Goal: Task Accomplishment & Management: Use online tool/utility

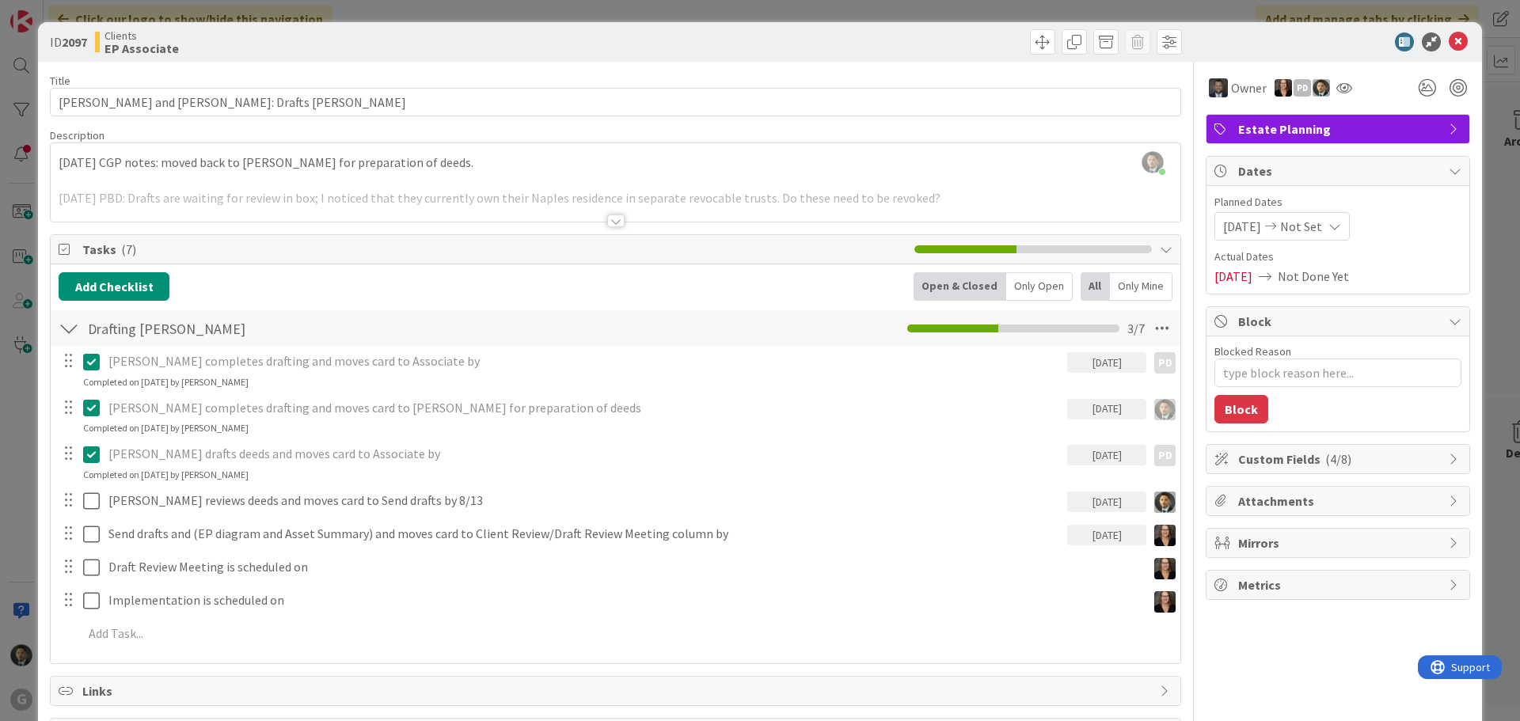
scroll to position [158, 0]
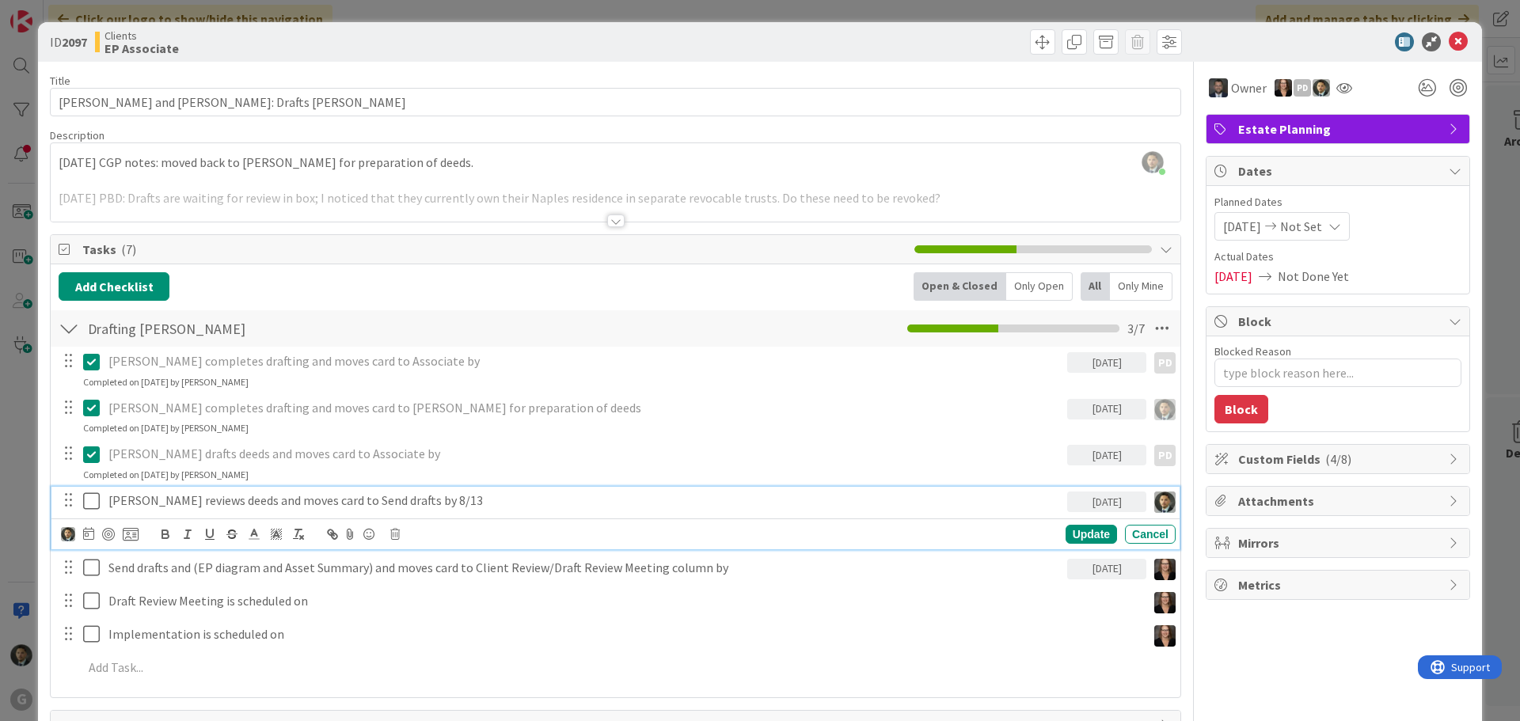
click at [242, 500] on p "[PERSON_NAME] reviews deeds and moves card to Send drafts by 8/13" at bounding box center [584, 501] width 953 height 18
click at [119, 502] on p "[PERSON_NAME] reviews deeds and moves card to Send drafts by 8/13" at bounding box center [584, 501] width 953 height 18
click at [92, 504] on icon at bounding box center [95, 501] width 24 height 19
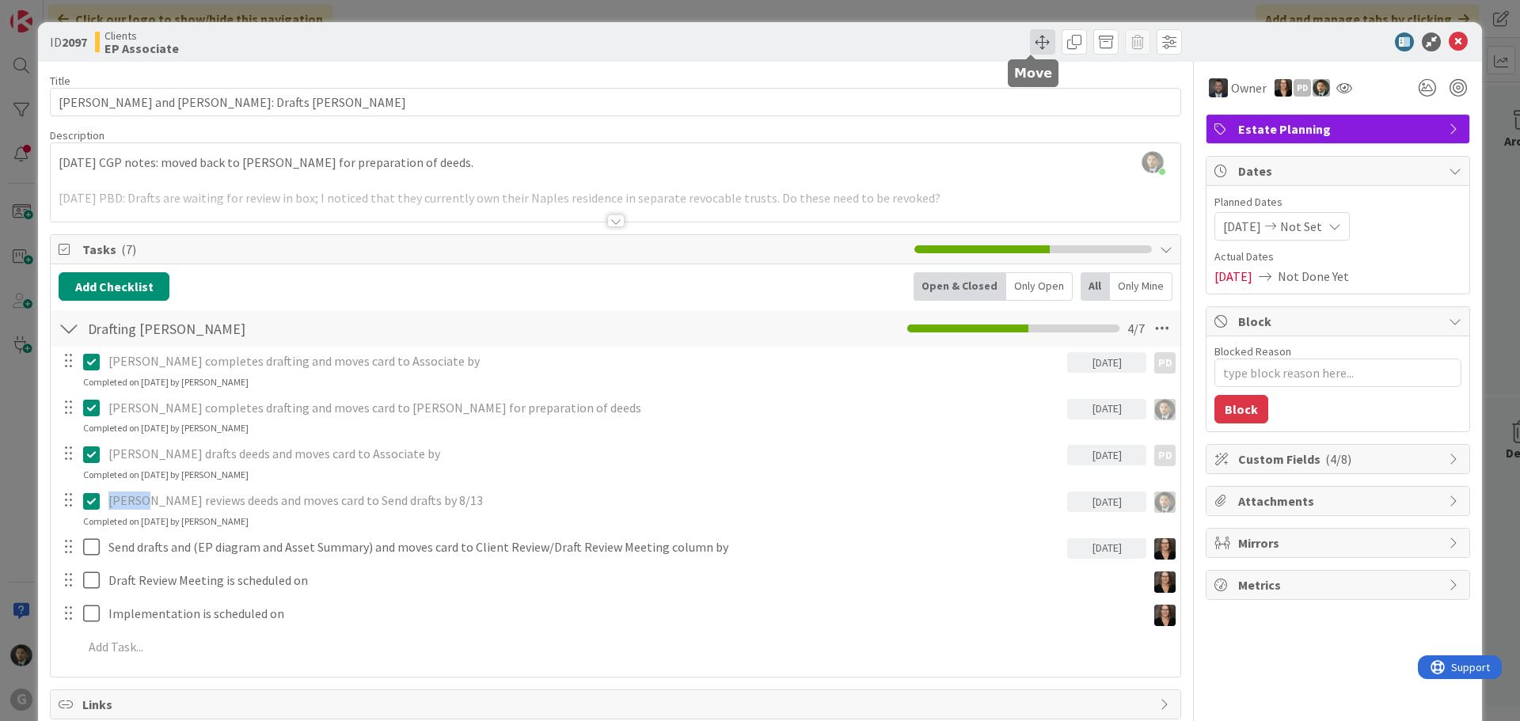
click at [1037, 49] on span at bounding box center [1042, 41] width 25 height 25
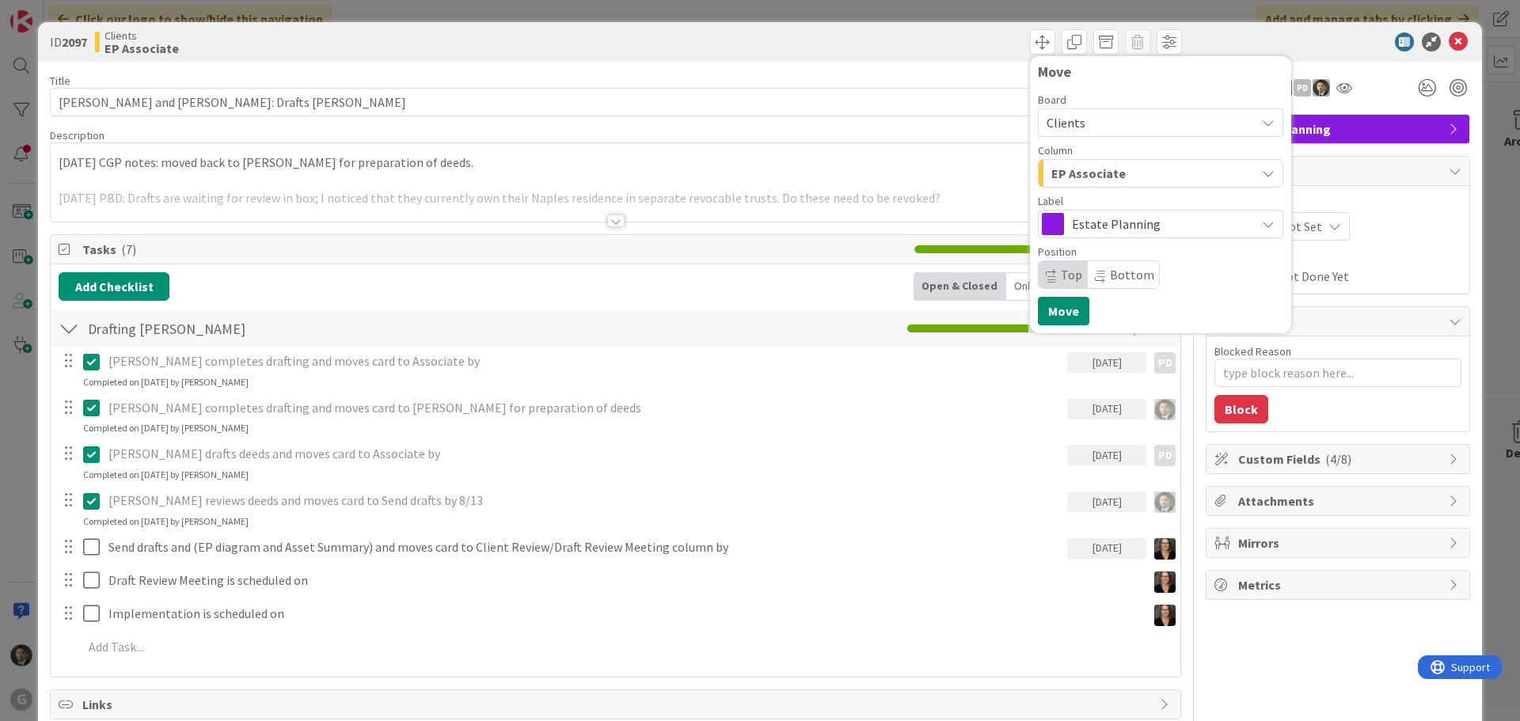
click at [1075, 165] on span "EP Associate" at bounding box center [1089, 173] width 74 height 21
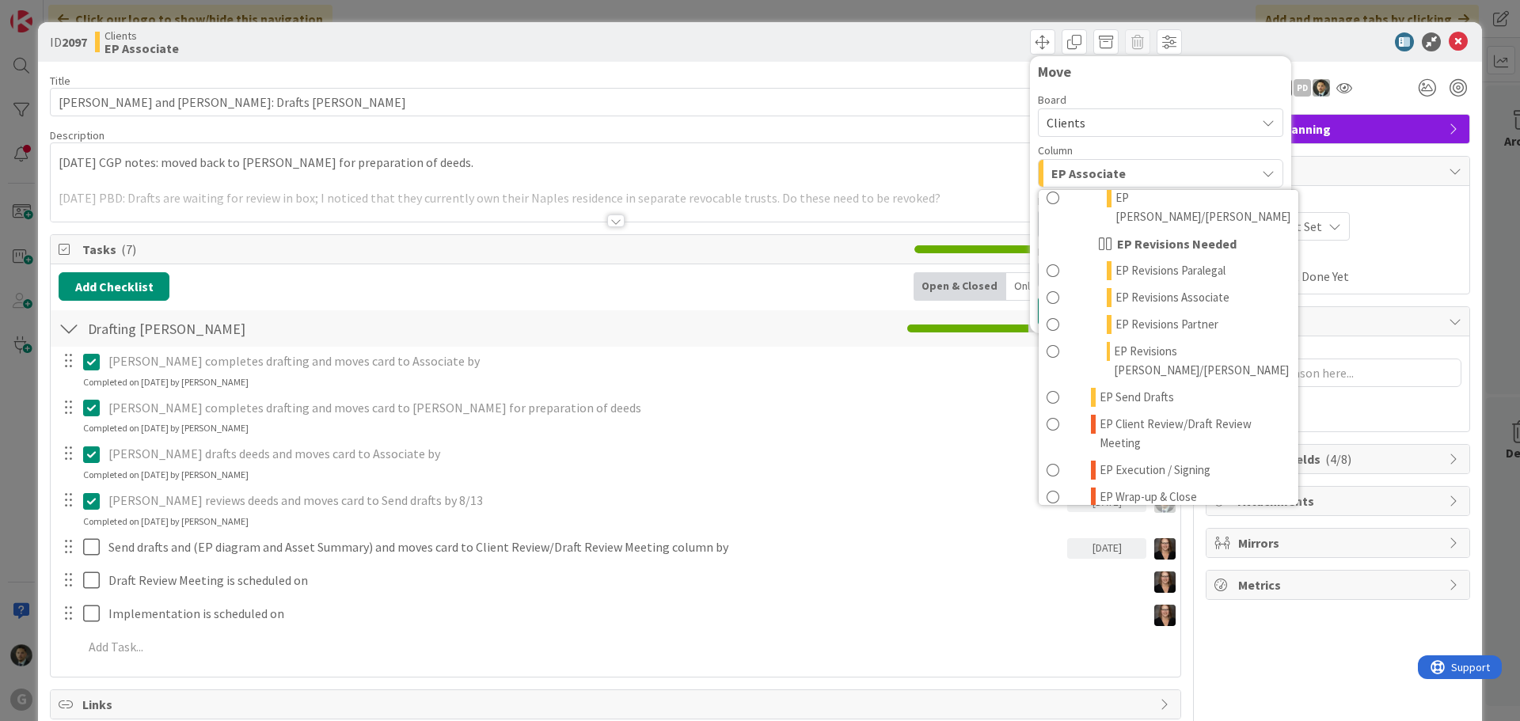
scroll to position [238, 0]
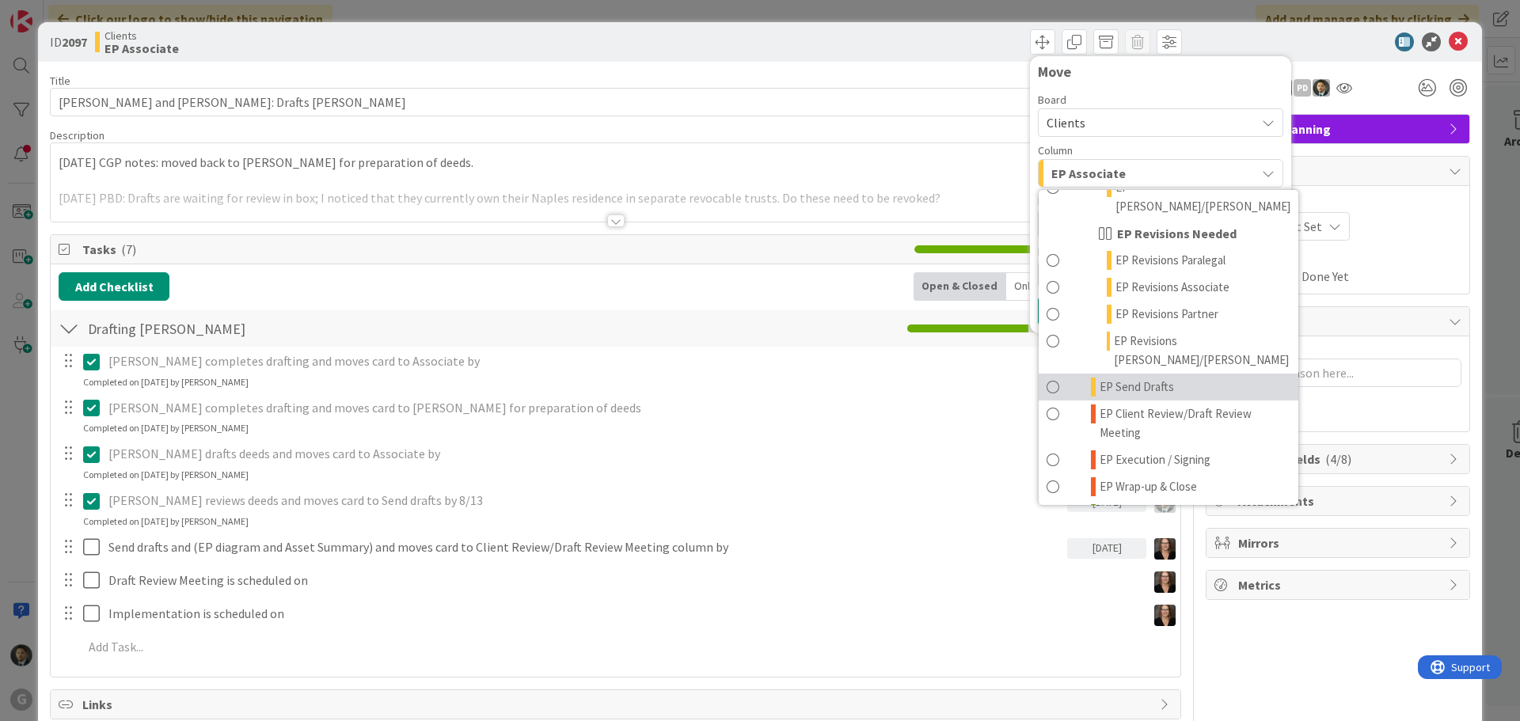
click at [1131, 378] on span "EP Send Drafts" at bounding box center [1137, 387] width 74 height 19
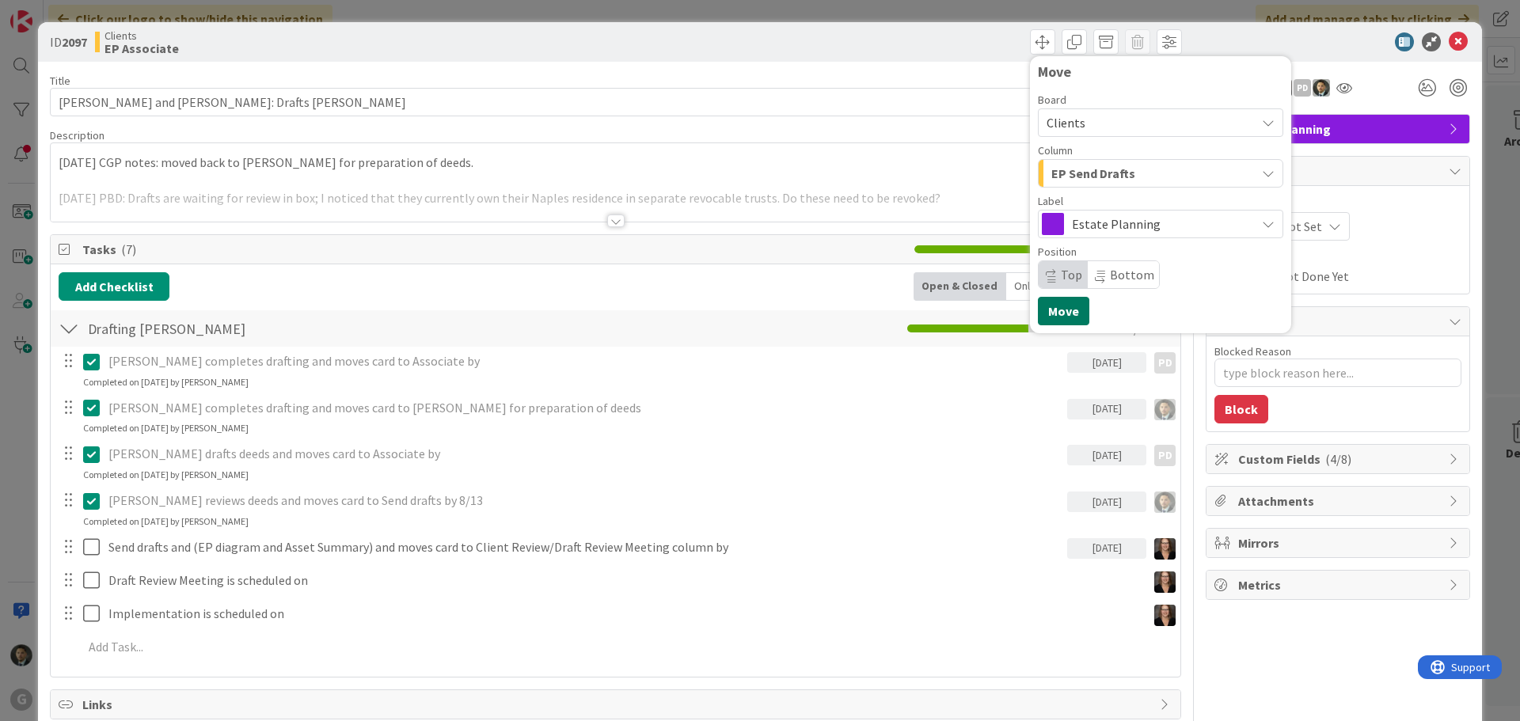
click at [1065, 304] on button "Move" at bounding box center [1063, 311] width 51 height 29
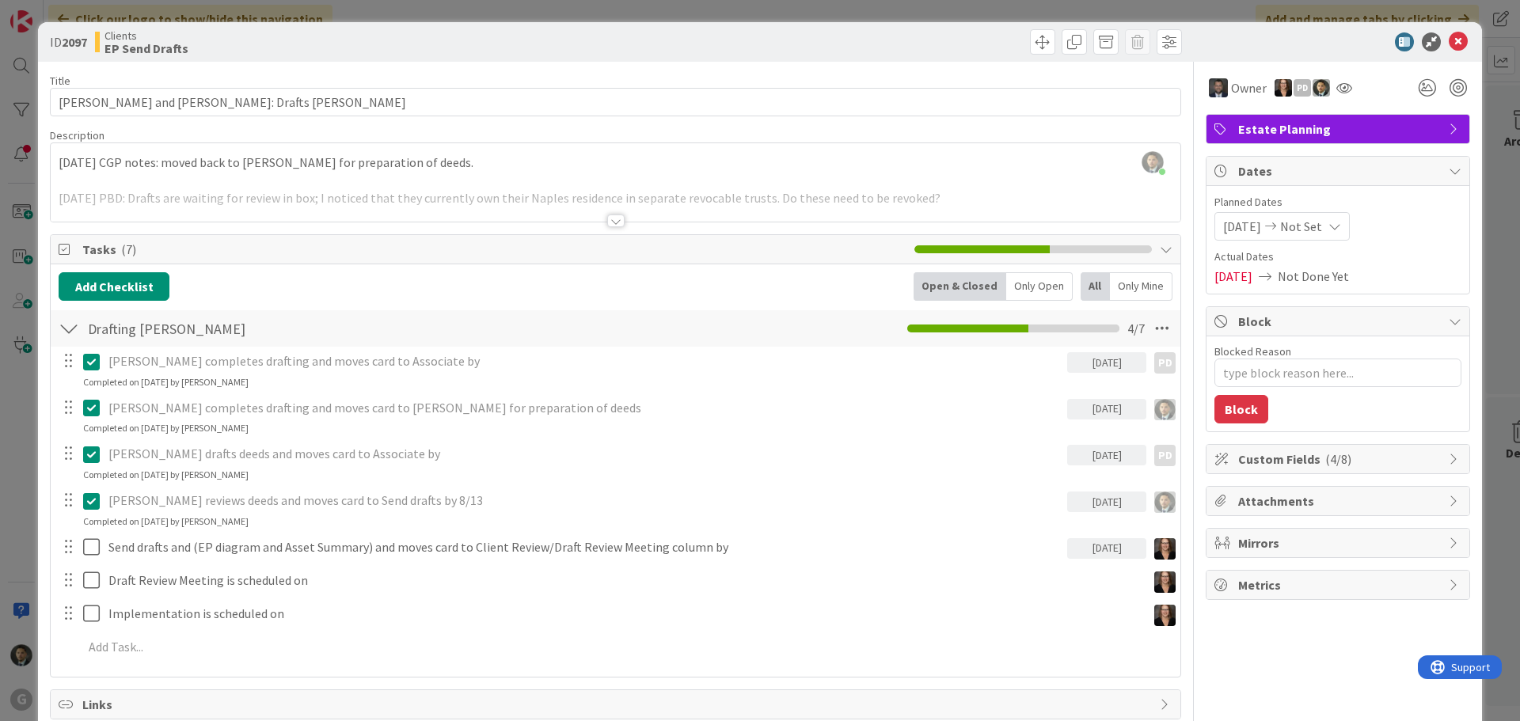
type textarea "x"
click at [953, 10] on div "ID 2097 Clients EP Send Drafts Move Move Title 42 / 128 [PERSON_NAME] and [PERS…" at bounding box center [760, 360] width 1520 height 721
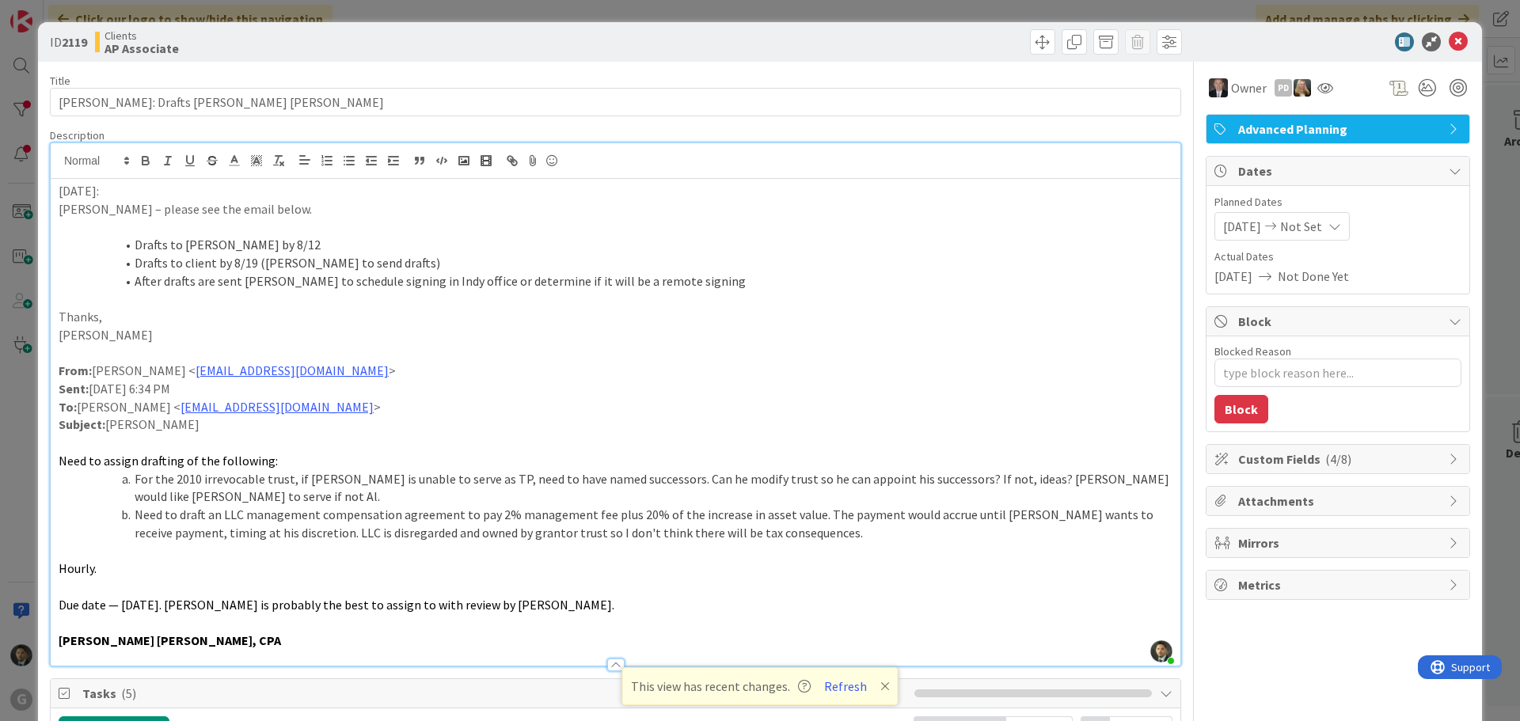
scroll to position [158, 0]
type textarea "x"
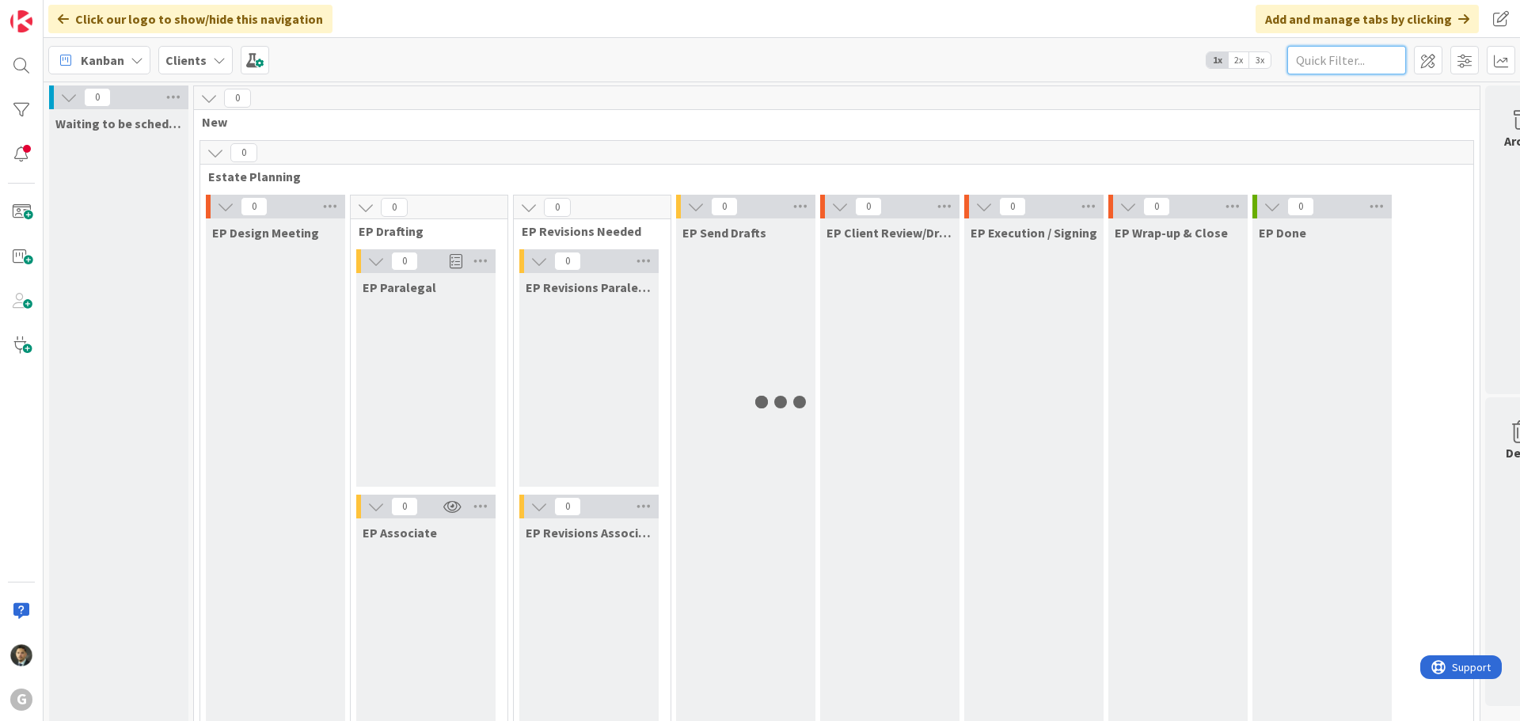
click at [1324, 57] on input "text" at bounding box center [1347, 60] width 119 height 29
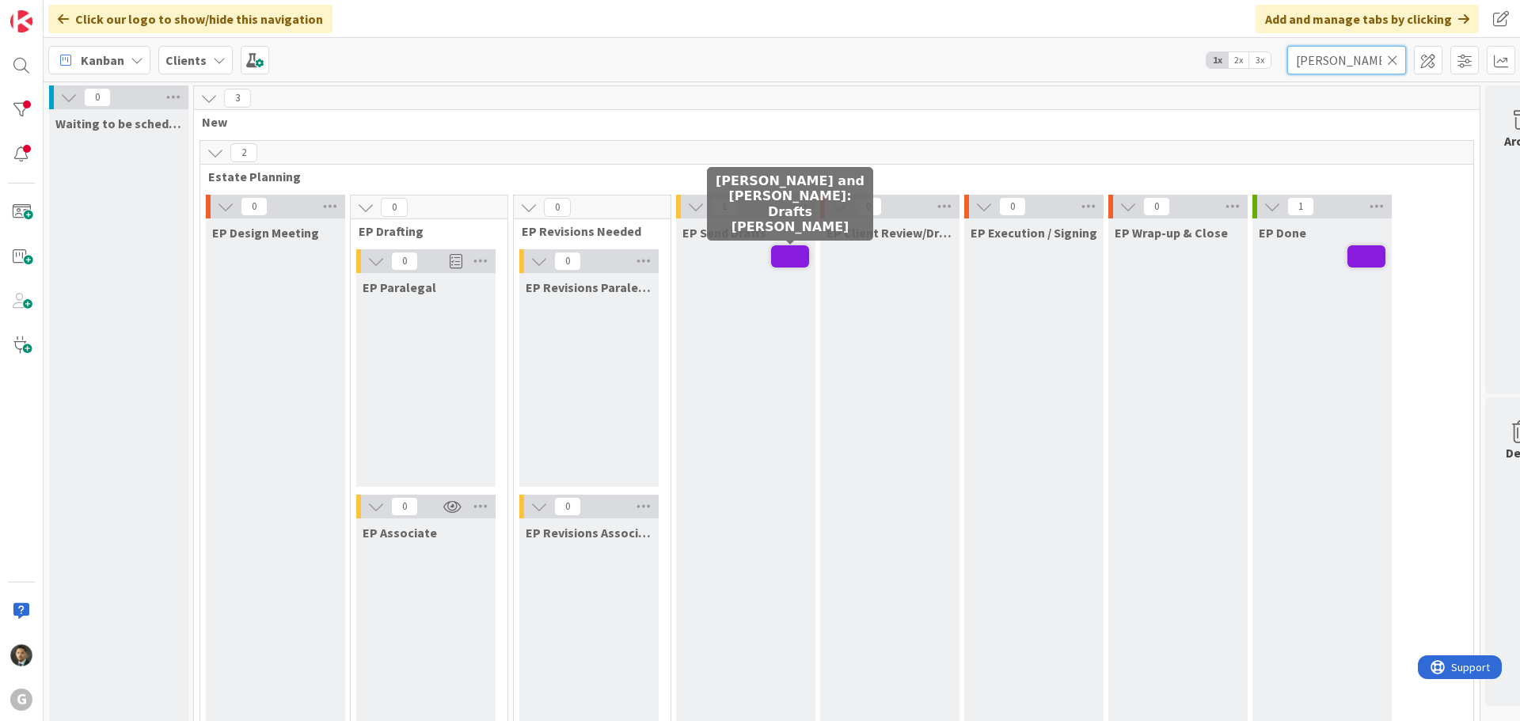
type input "maher"
click at [789, 251] on span at bounding box center [790, 256] width 38 height 22
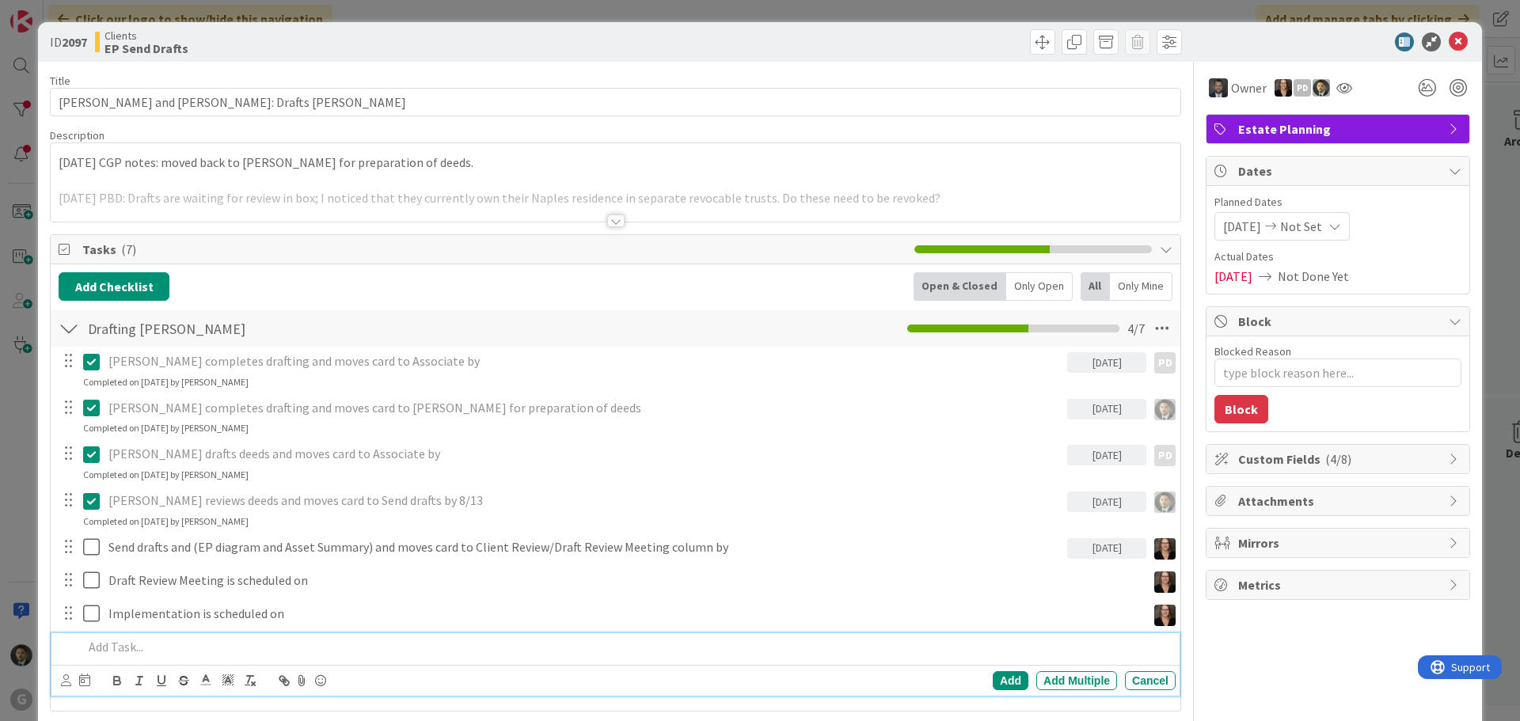
type textarea "x"
click at [274, 655] on p at bounding box center [626, 647] width 1086 height 18
click at [57, 677] on div "Add Add Multiple Cancel" at bounding box center [615, 680] width 1128 height 31
click at [63, 682] on icon at bounding box center [66, 681] width 10 height 12
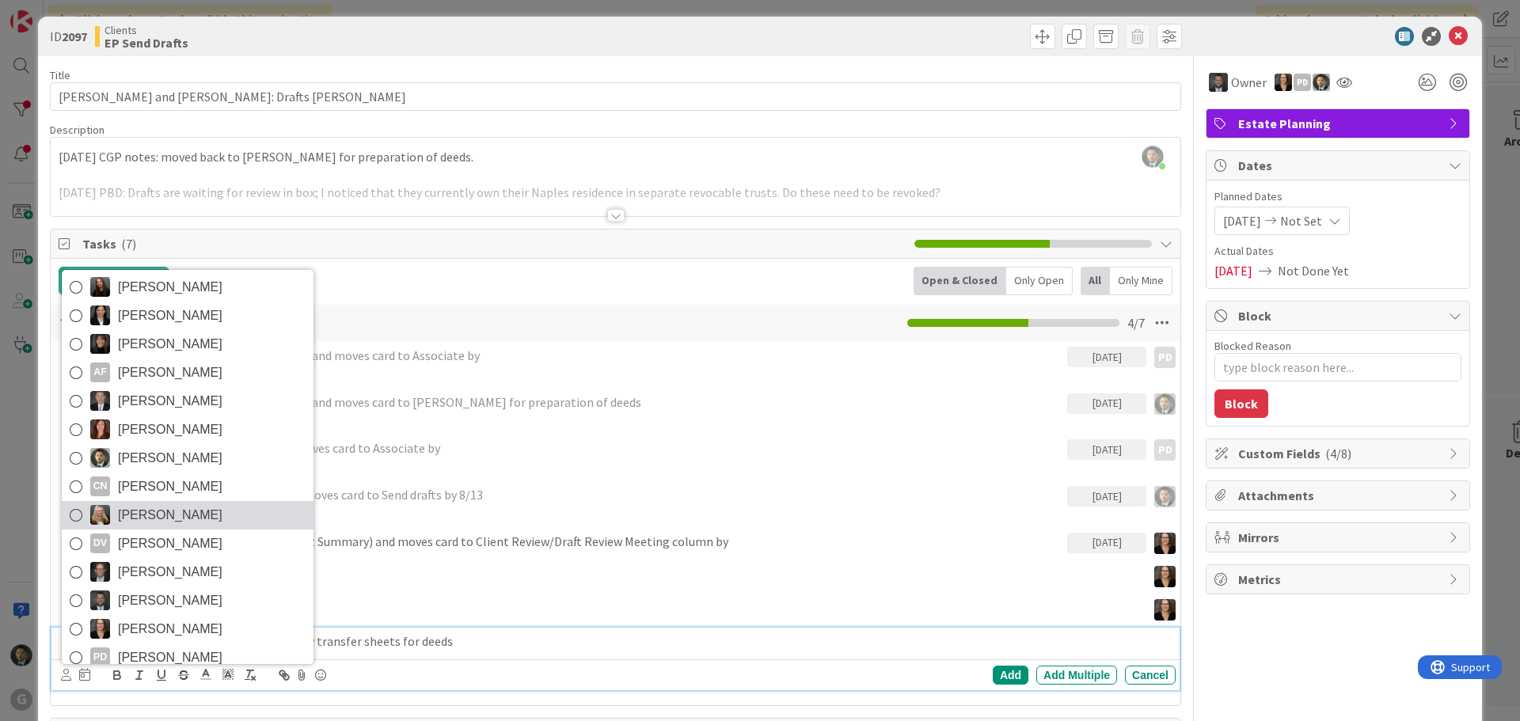
scroll to position [79, 0]
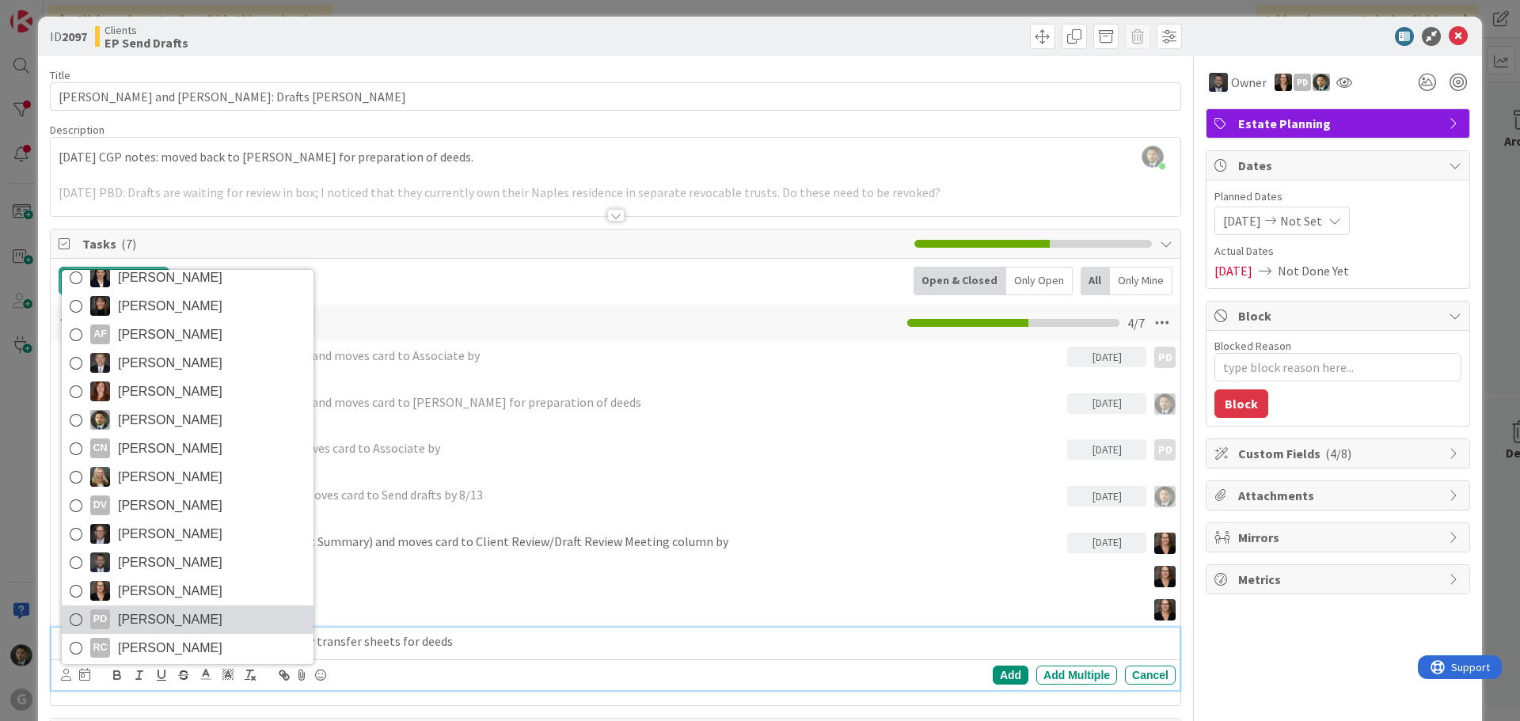
click at [181, 610] on span "[PERSON_NAME]" at bounding box center [170, 620] width 105 height 24
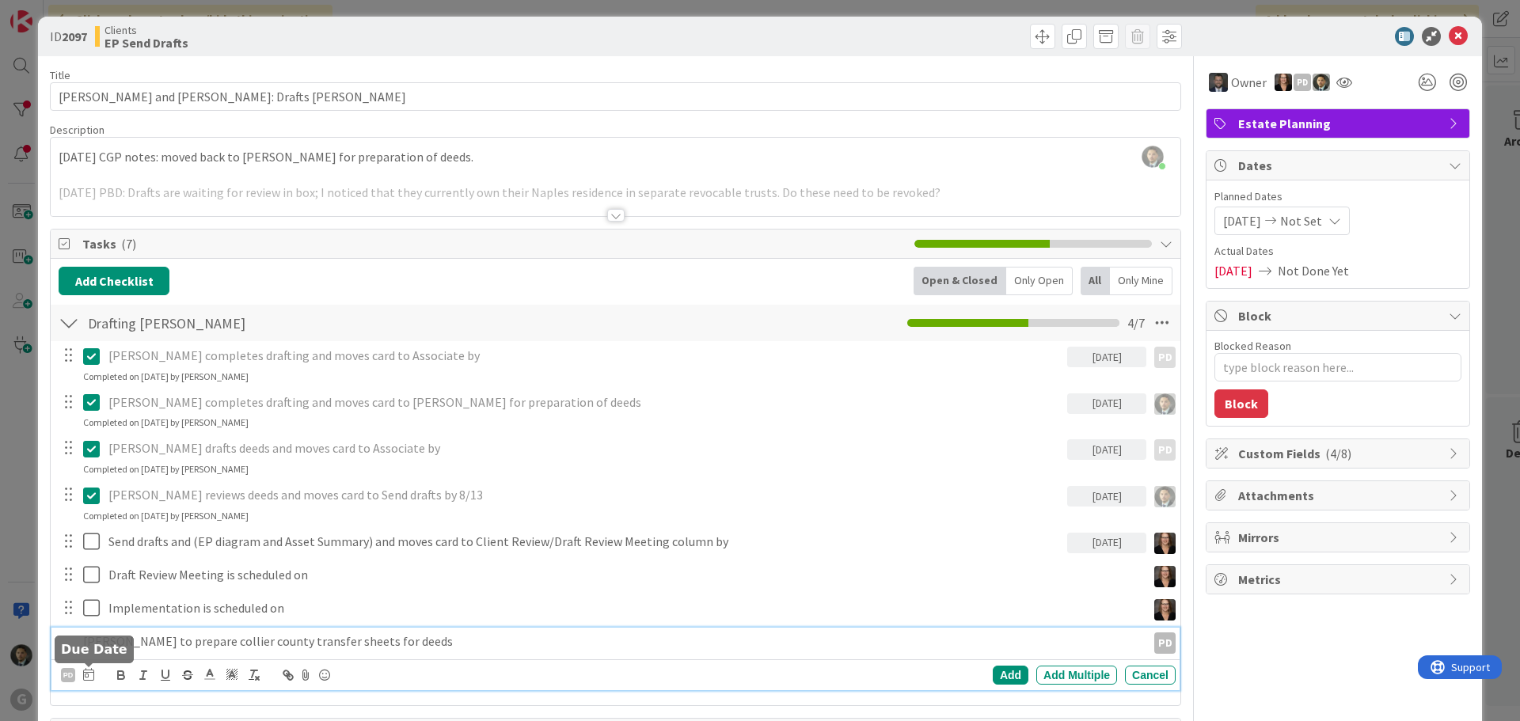
click at [91, 673] on icon at bounding box center [88, 674] width 11 height 13
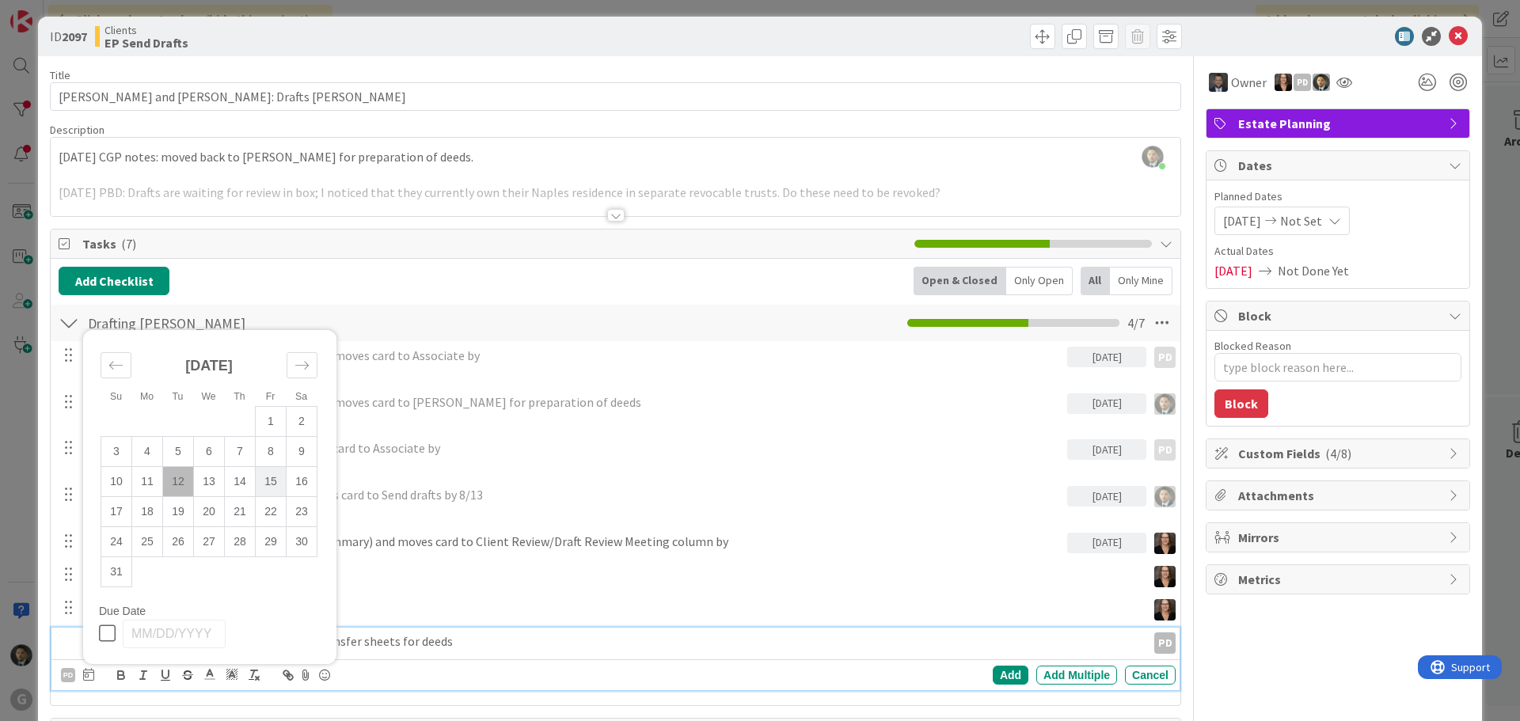
click at [272, 474] on td "15" at bounding box center [271, 481] width 31 height 30
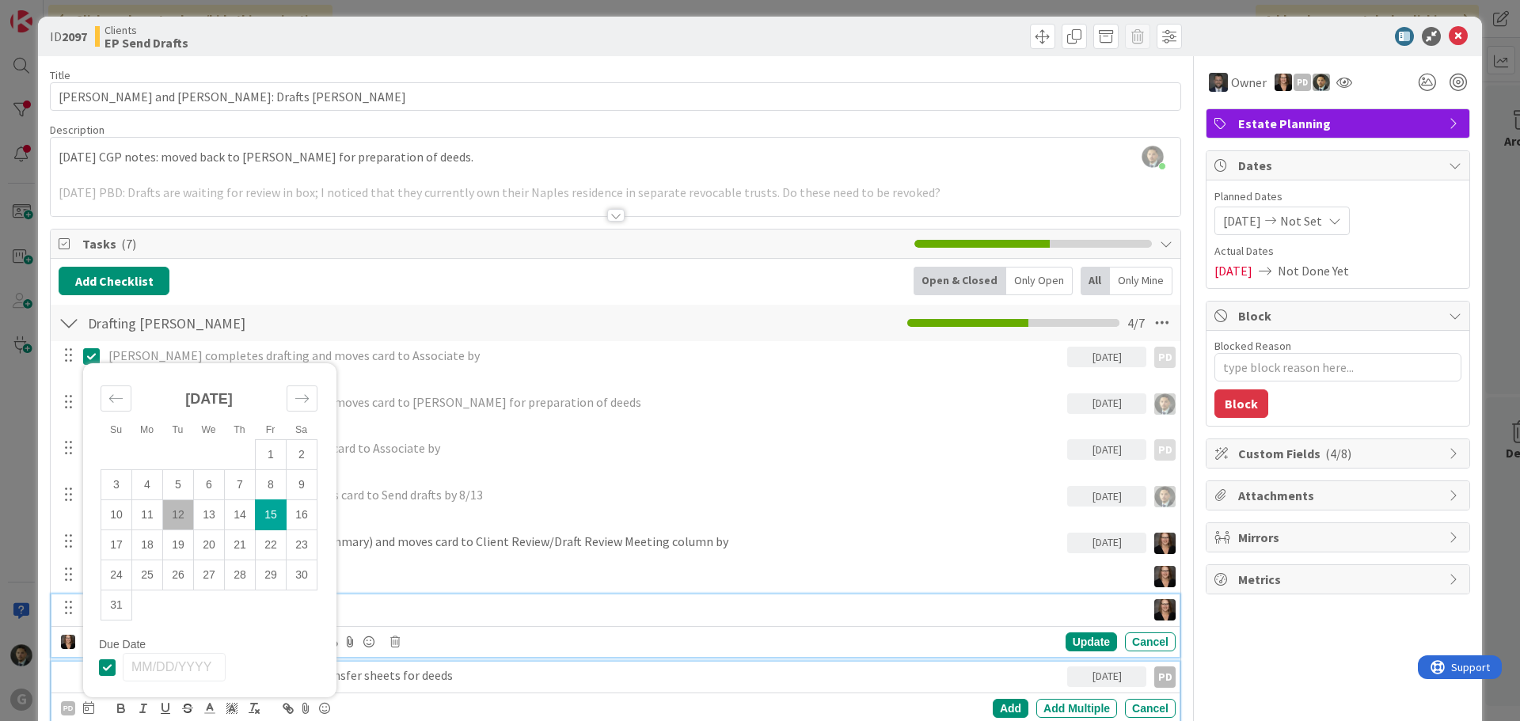
click at [458, 604] on p "Implementation is scheduled on" at bounding box center [624, 608] width 1032 height 18
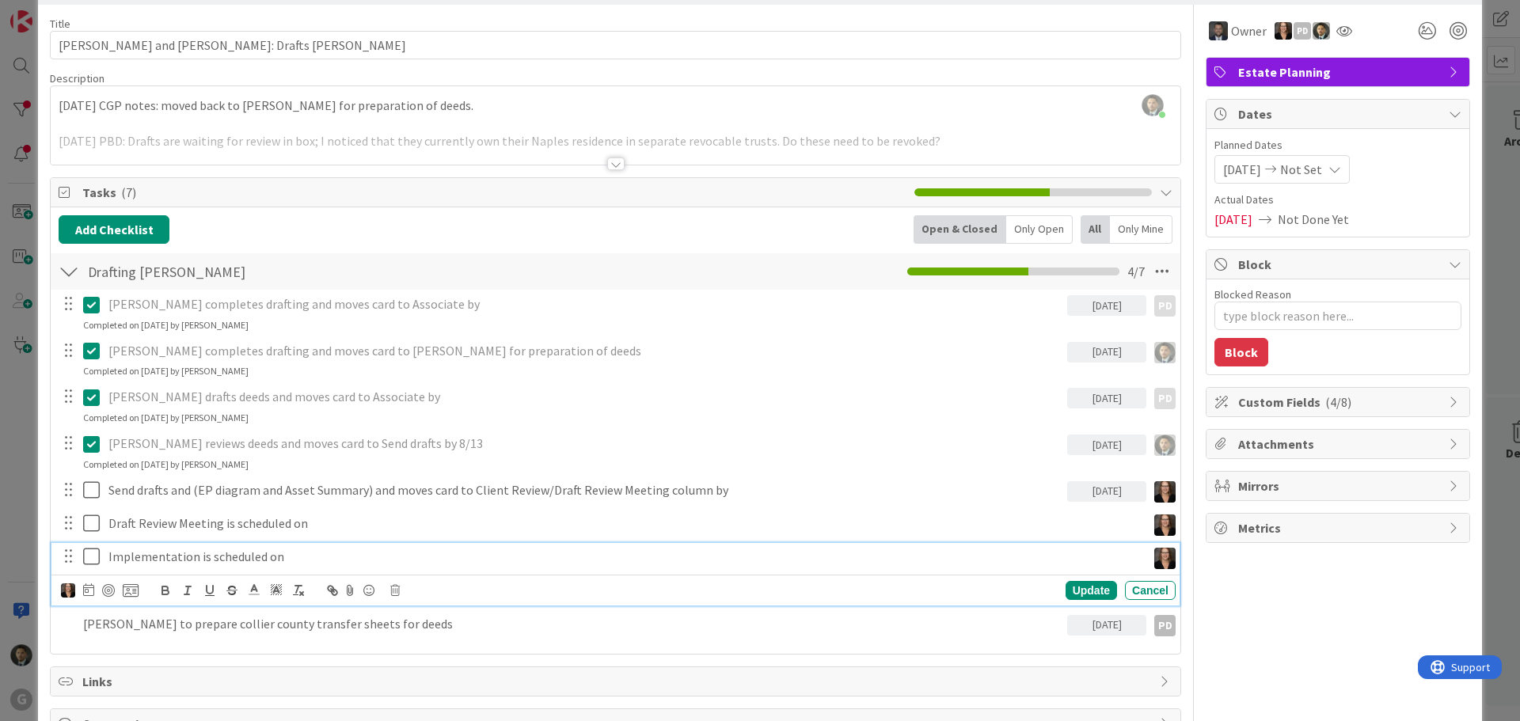
scroll to position [85, 0]
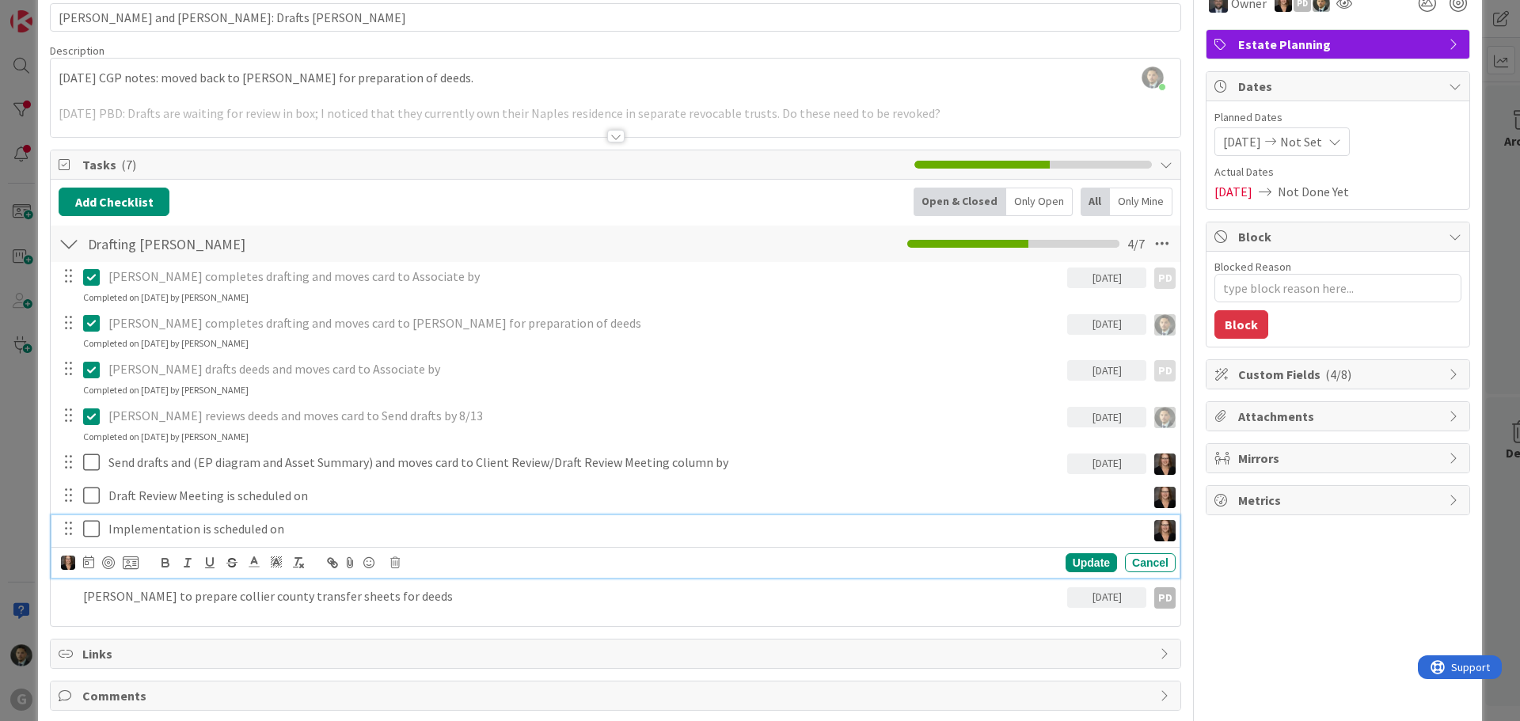
click at [69, 594] on div at bounding box center [67, 597] width 19 height 28
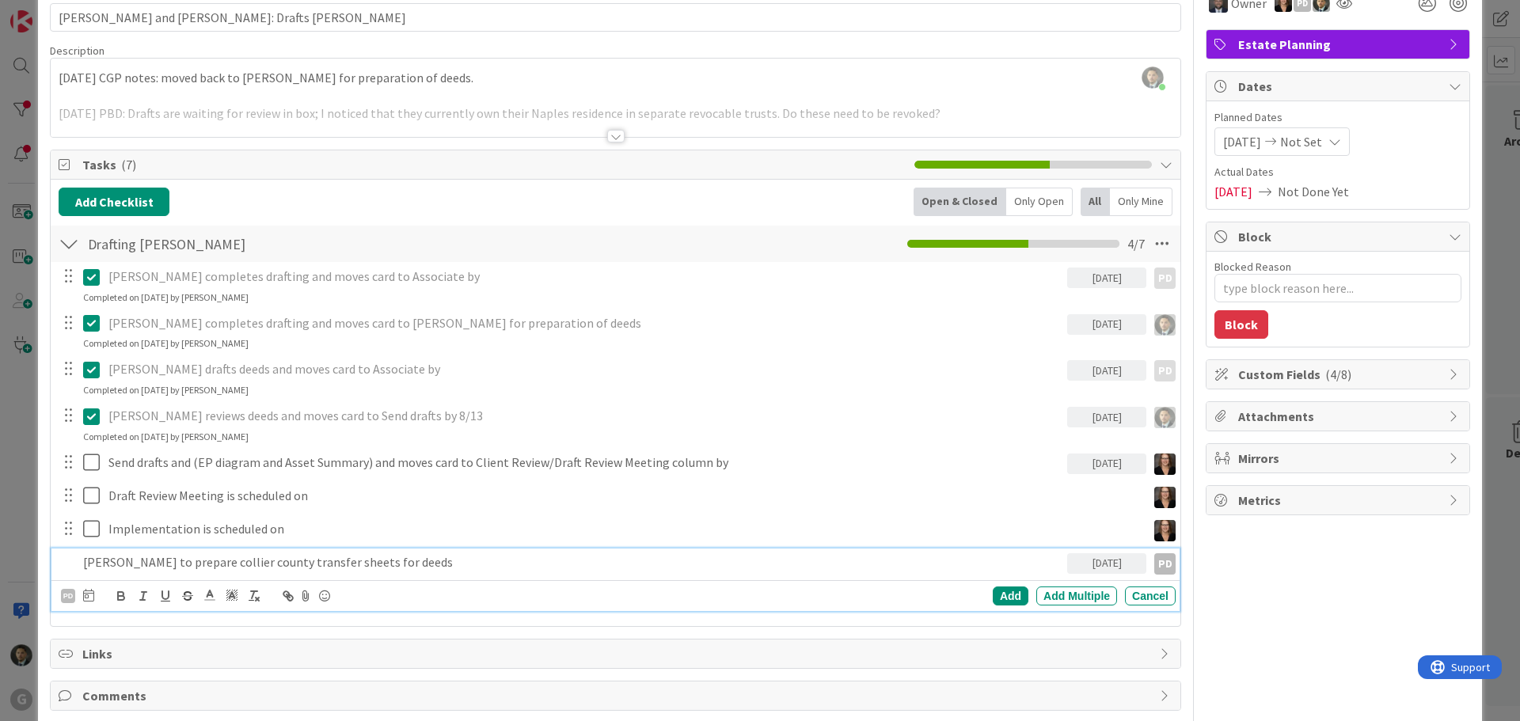
click at [78, 566] on div "Paul to prepare collier county transfer sheets for deeds" at bounding box center [572, 563] width 991 height 28
click at [1003, 603] on div "Add" at bounding box center [1011, 596] width 36 height 19
type textarea "x"
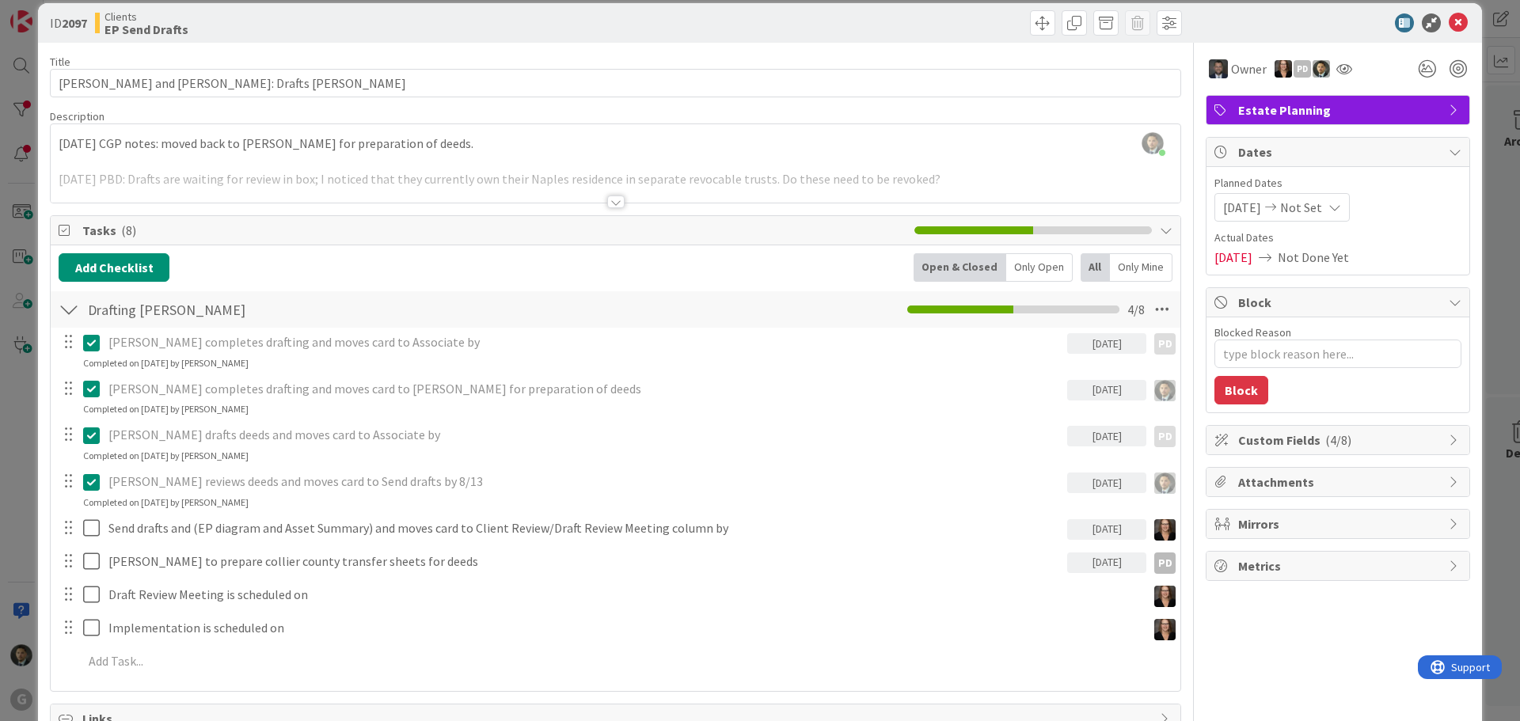
scroll to position [0, 0]
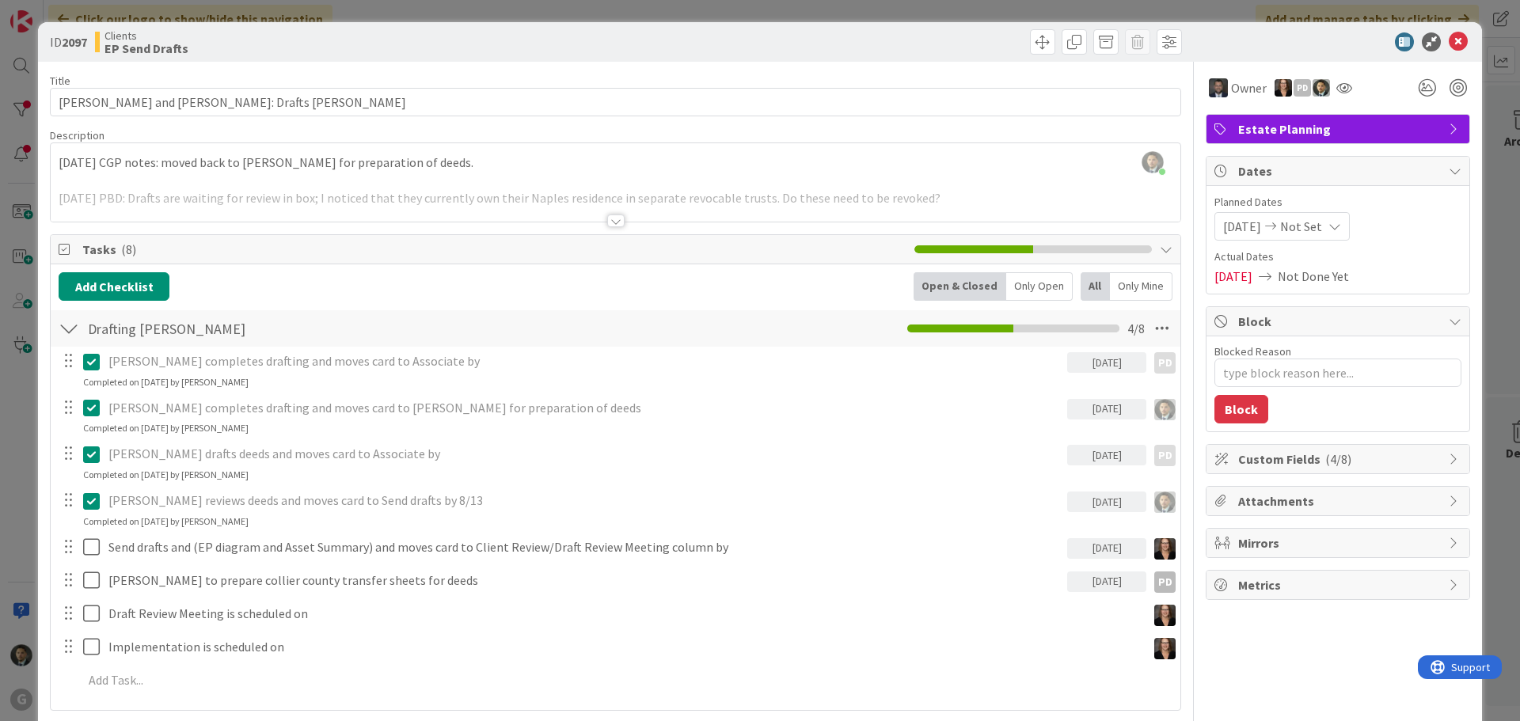
click at [964, 10] on div "ID 2097 Clients EP Send Drafts Title 42 / 128 Maher, Steve and Sheryl: Drafts P…" at bounding box center [760, 360] width 1520 height 721
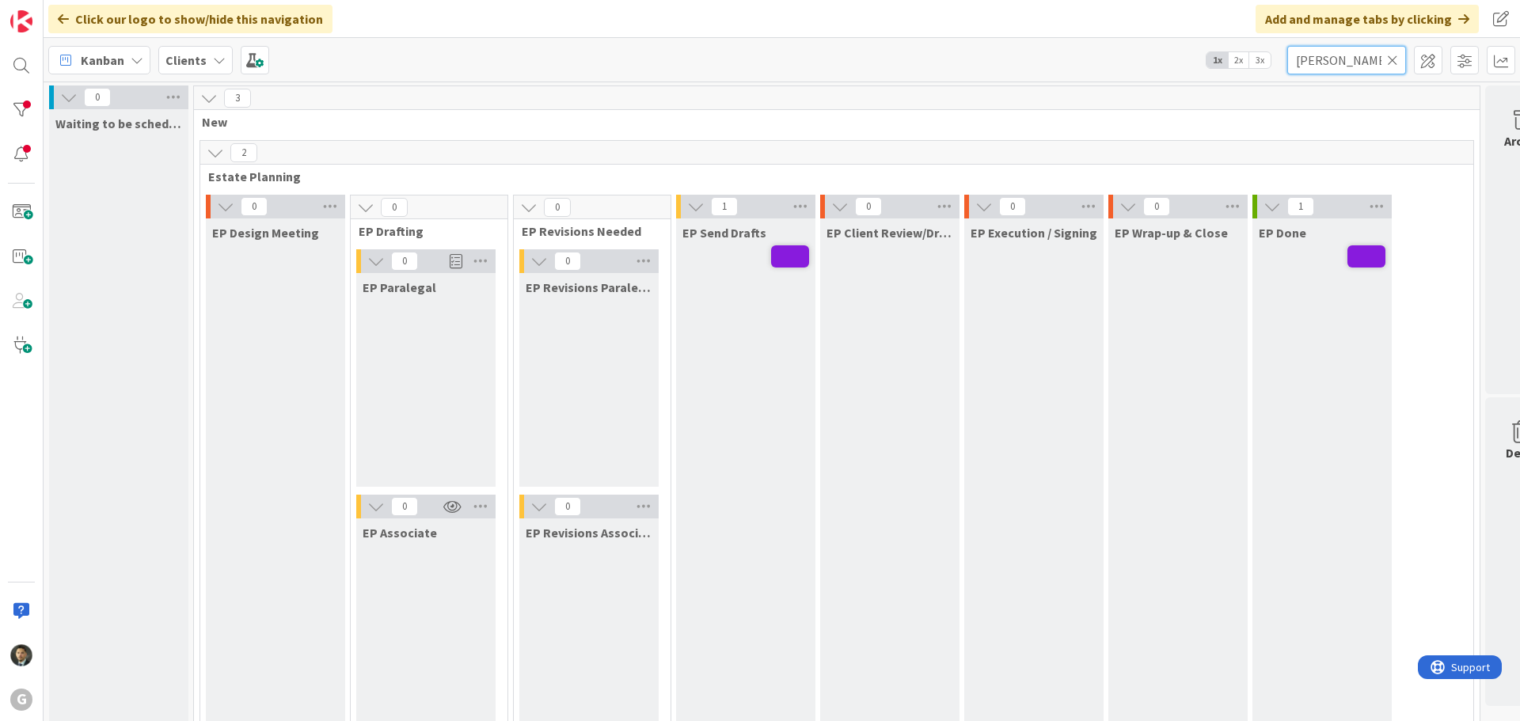
click at [1370, 57] on input "maher" at bounding box center [1347, 60] width 119 height 29
click at [1349, 62] on input "maher" at bounding box center [1347, 60] width 119 height 29
type input "doody"
